Goal: Task Accomplishment & Management: Manage account settings

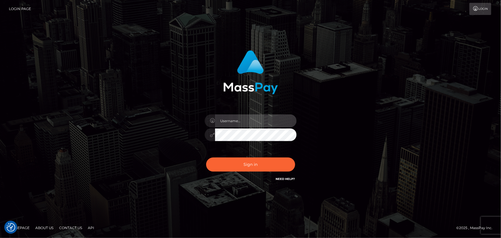
type input "[PERSON_NAME].spree"
click at [246, 183] on div "[PERSON_NAME].spree Sign in" at bounding box center [250, 116] width 151 height 140
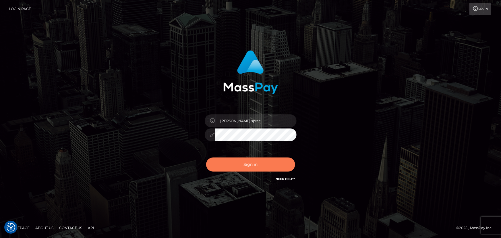
click at [279, 161] on button "Sign in" at bounding box center [250, 164] width 89 height 14
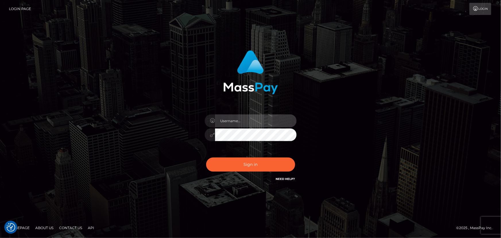
type input "[PERSON_NAME].spree"
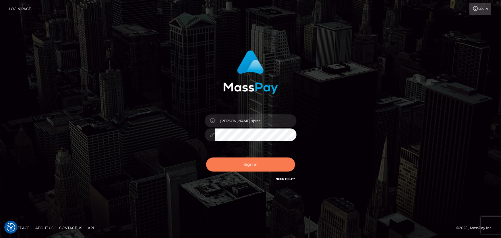
click at [240, 158] on button "Sign in" at bounding box center [250, 164] width 89 height 14
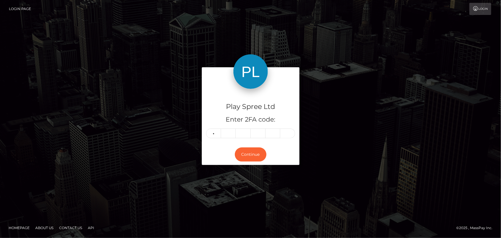
type input "8"
type input "4"
type input "2"
type input "9"
type input "1"
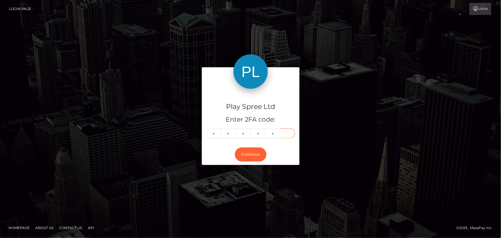
type input "5"
